Goal: Task Accomplishment & Management: Complete application form

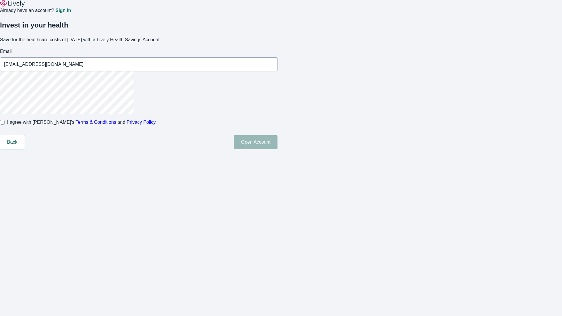
click at [5, 125] on input "I agree with Lively’s Terms & Conditions and Privacy Policy" at bounding box center [2, 122] width 5 height 5
checkbox input "true"
click at [277, 149] on button "Open Account" at bounding box center [256, 142] width 44 height 14
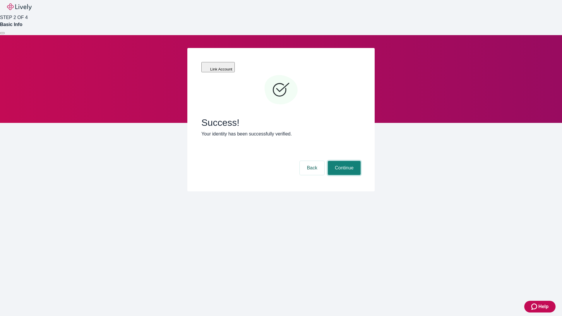
click at [343, 161] on button "Continue" at bounding box center [344, 168] width 33 height 14
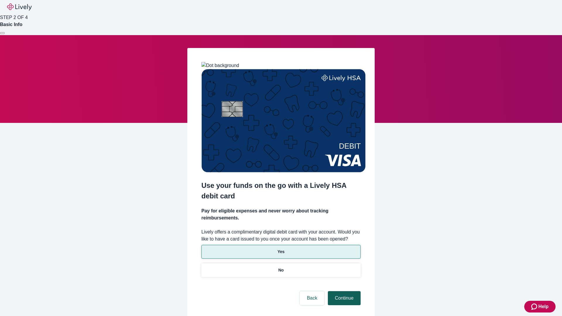
click at [281, 249] on p "Yes" at bounding box center [280, 252] width 7 height 6
click at [343, 291] on button "Continue" at bounding box center [344, 298] width 33 height 14
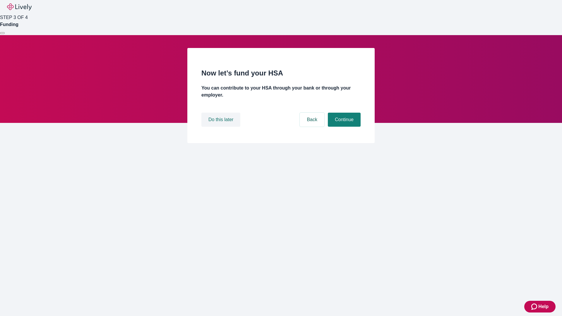
click at [222, 127] on button "Do this later" at bounding box center [220, 120] width 39 height 14
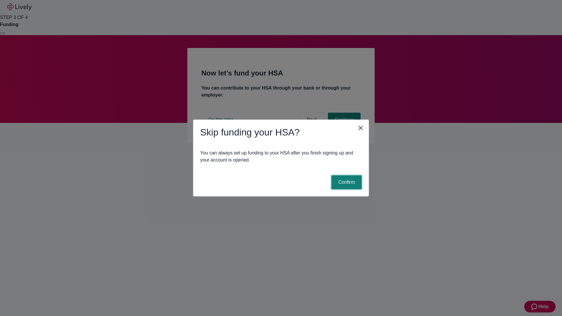
click at [346, 182] on button "Confirm" at bounding box center [346, 182] width 30 height 14
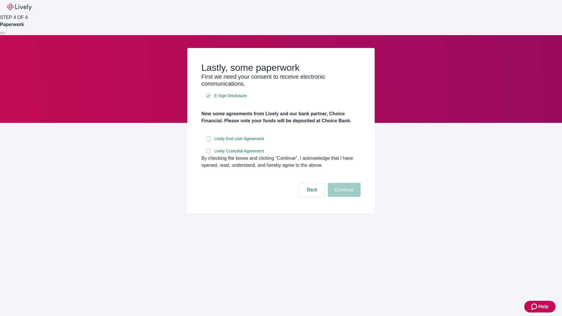
click at [208, 141] on input "Lively End User Agreement" at bounding box center [208, 138] width 5 height 5
checkbox input "true"
click at [208, 153] on input "Lively Custodial Agreement" at bounding box center [208, 151] width 5 height 5
checkbox input "true"
click at [343, 197] on button "Continue" at bounding box center [344, 190] width 33 height 14
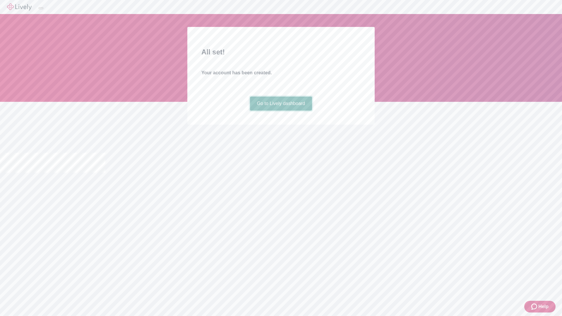
click at [281, 111] on link "Go to Lively dashboard" at bounding box center [281, 104] width 62 height 14
